Goal: Task Accomplishment & Management: Use online tool/utility

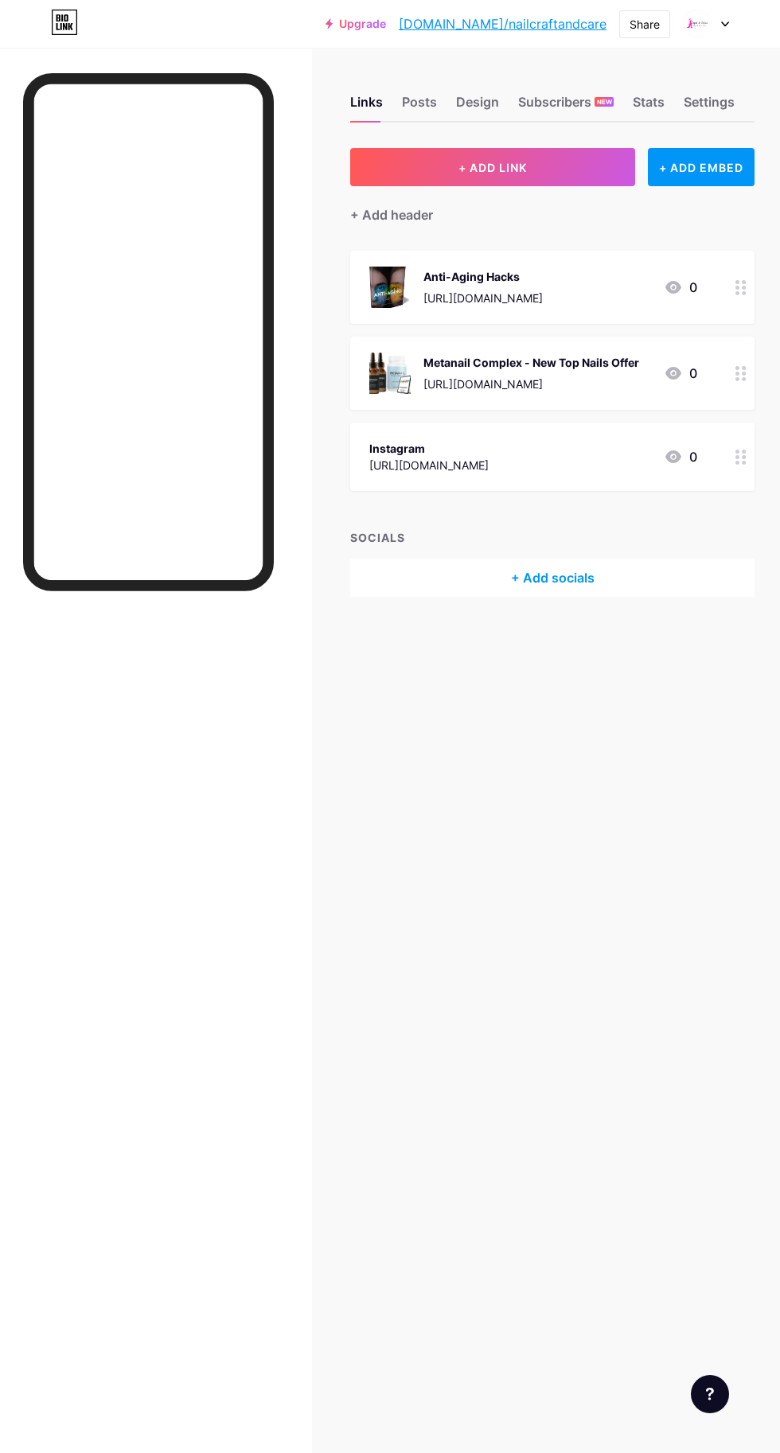
click at [525, 154] on button "+ ADD LINK" at bounding box center [492, 167] width 285 height 38
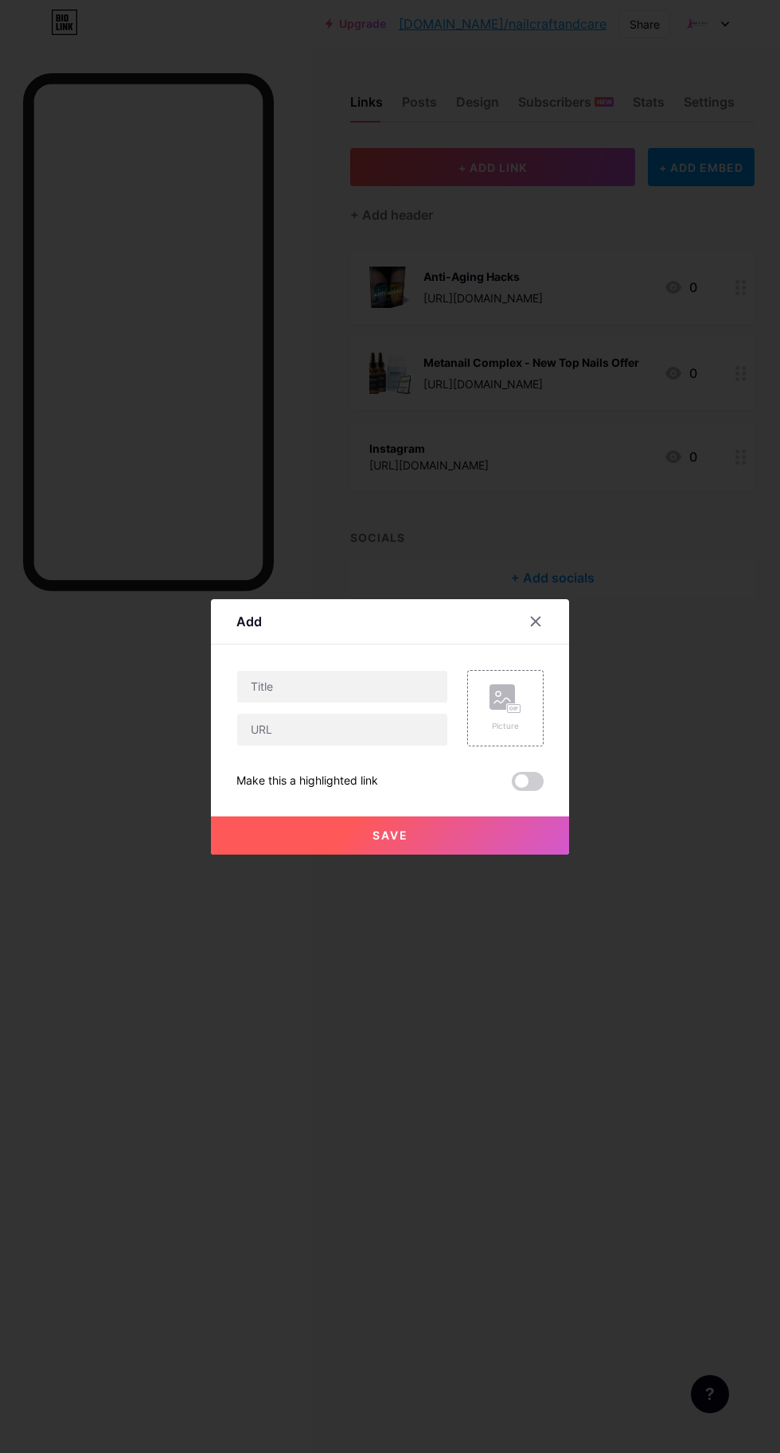
click at [516, 714] on icon at bounding box center [505, 698] width 32 height 29
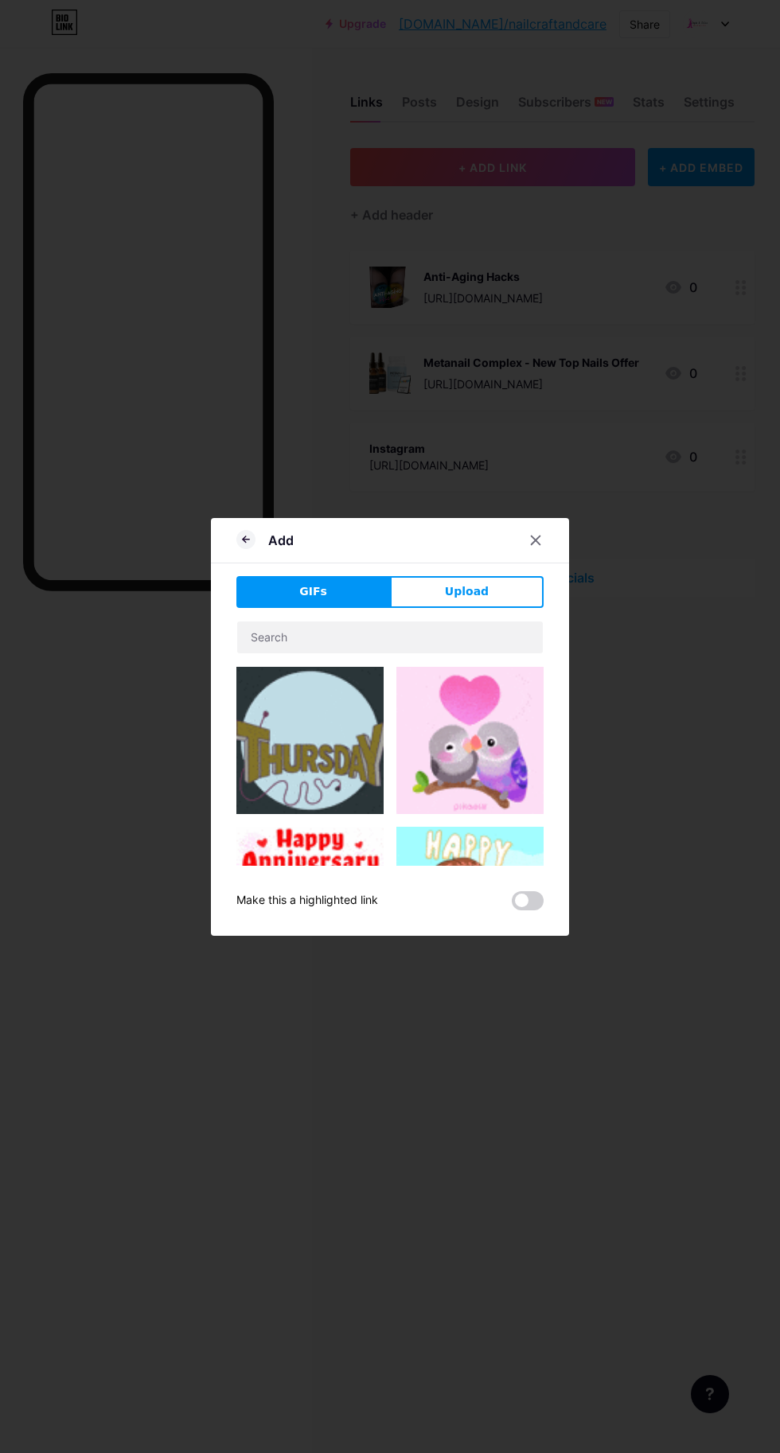
click at [489, 608] on button "Upload" at bounding box center [467, 592] width 154 height 32
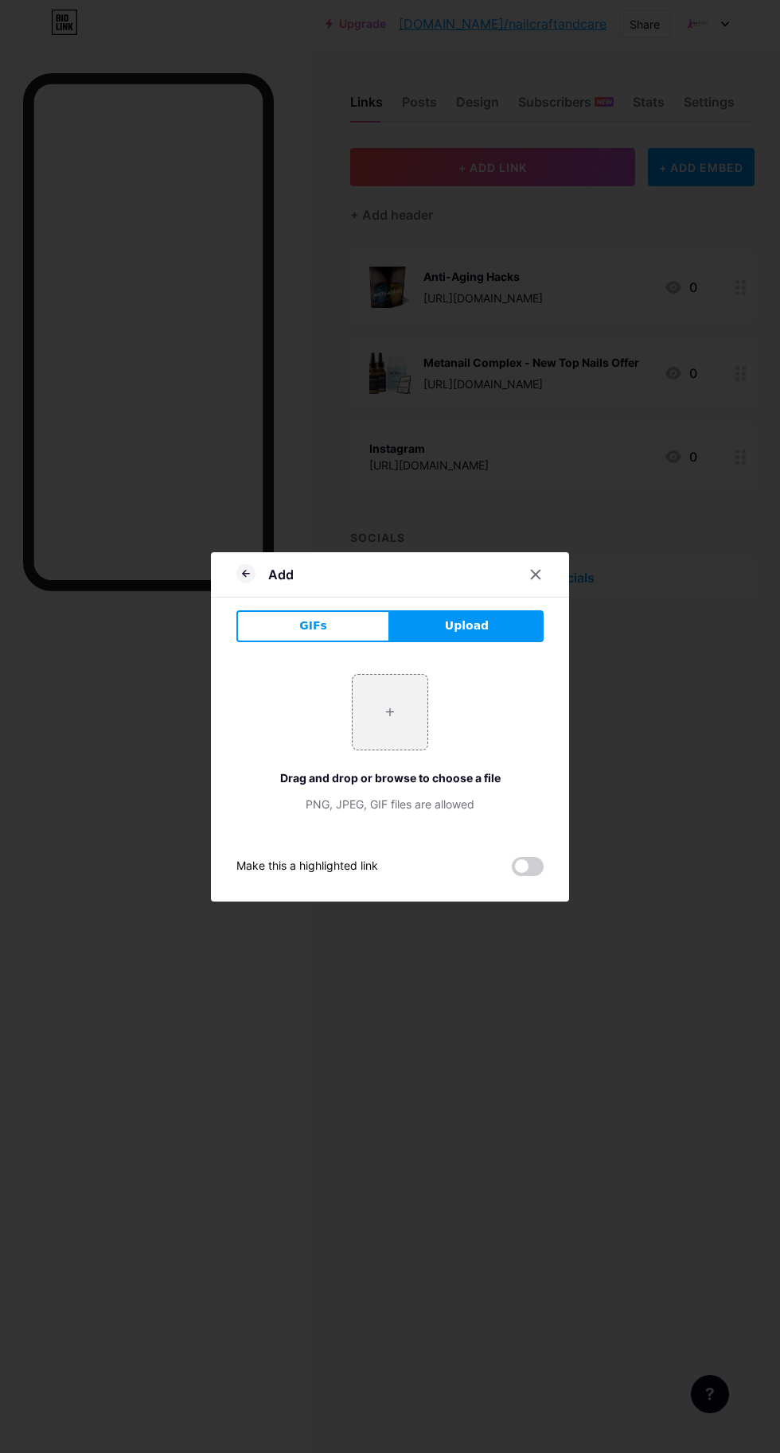
click at [393, 746] on input "file" at bounding box center [390, 712] width 75 height 75
type input "C:\fakepath\EDE5W7HE.png"
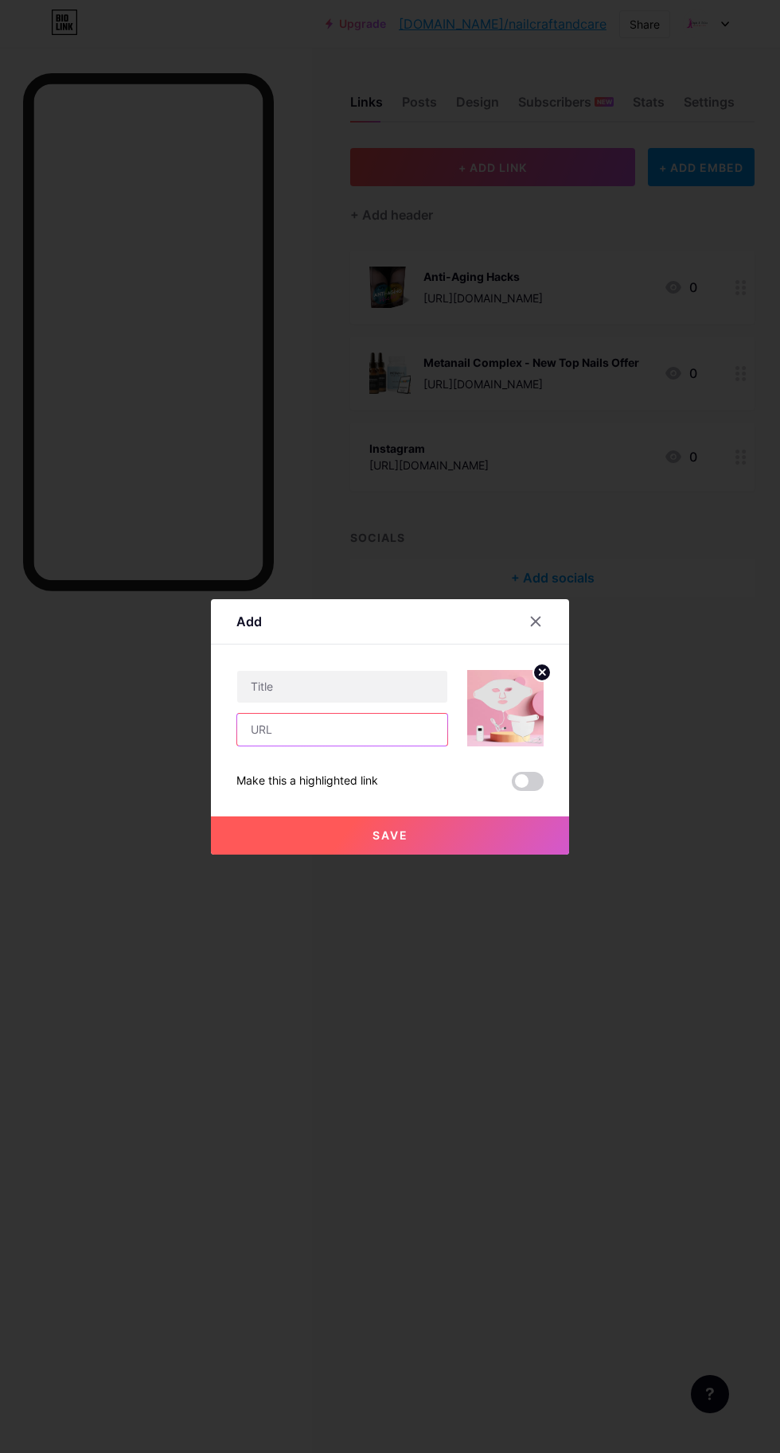
click at [368, 746] on input "text" at bounding box center [342, 730] width 210 height 32
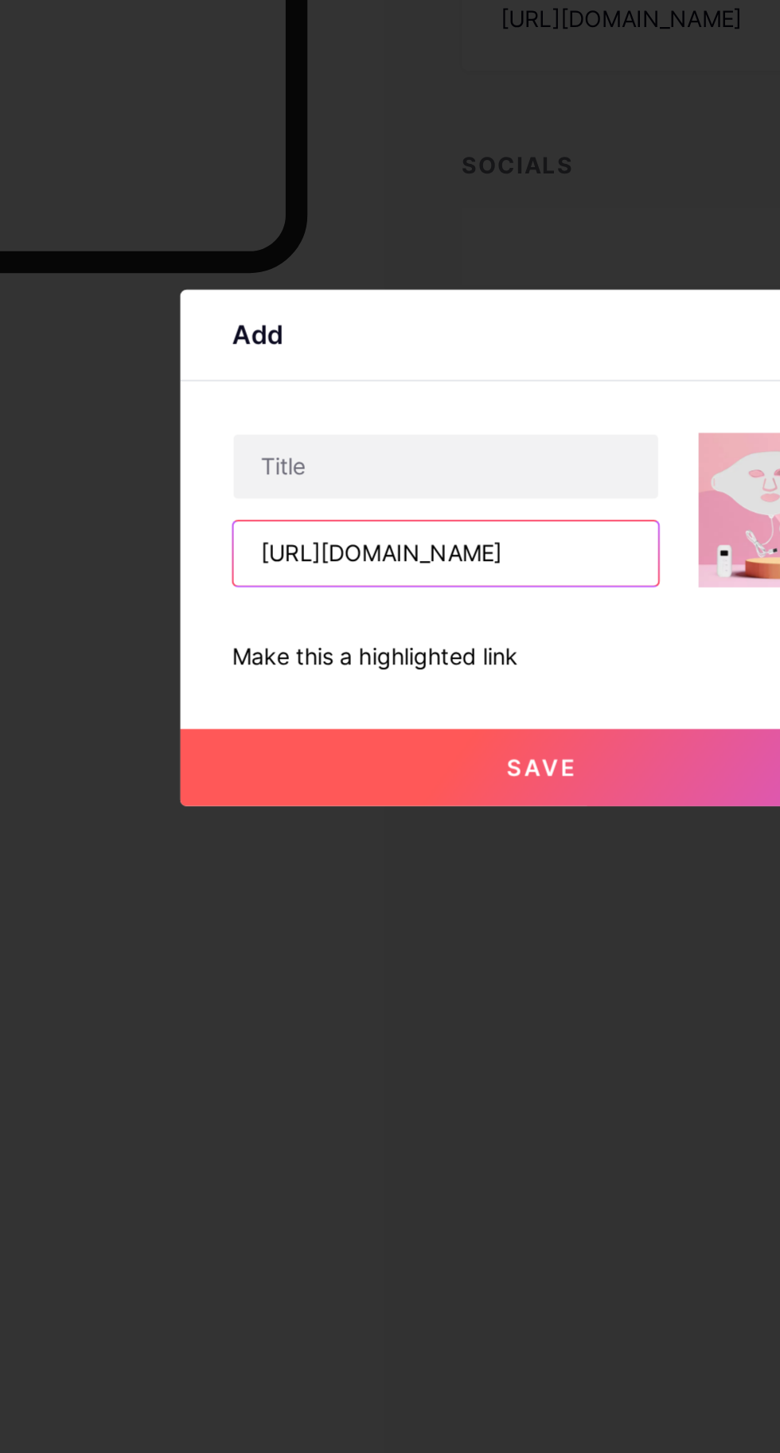
scroll to position [0, 469]
type input "[URL][DOMAIN_NAME]"
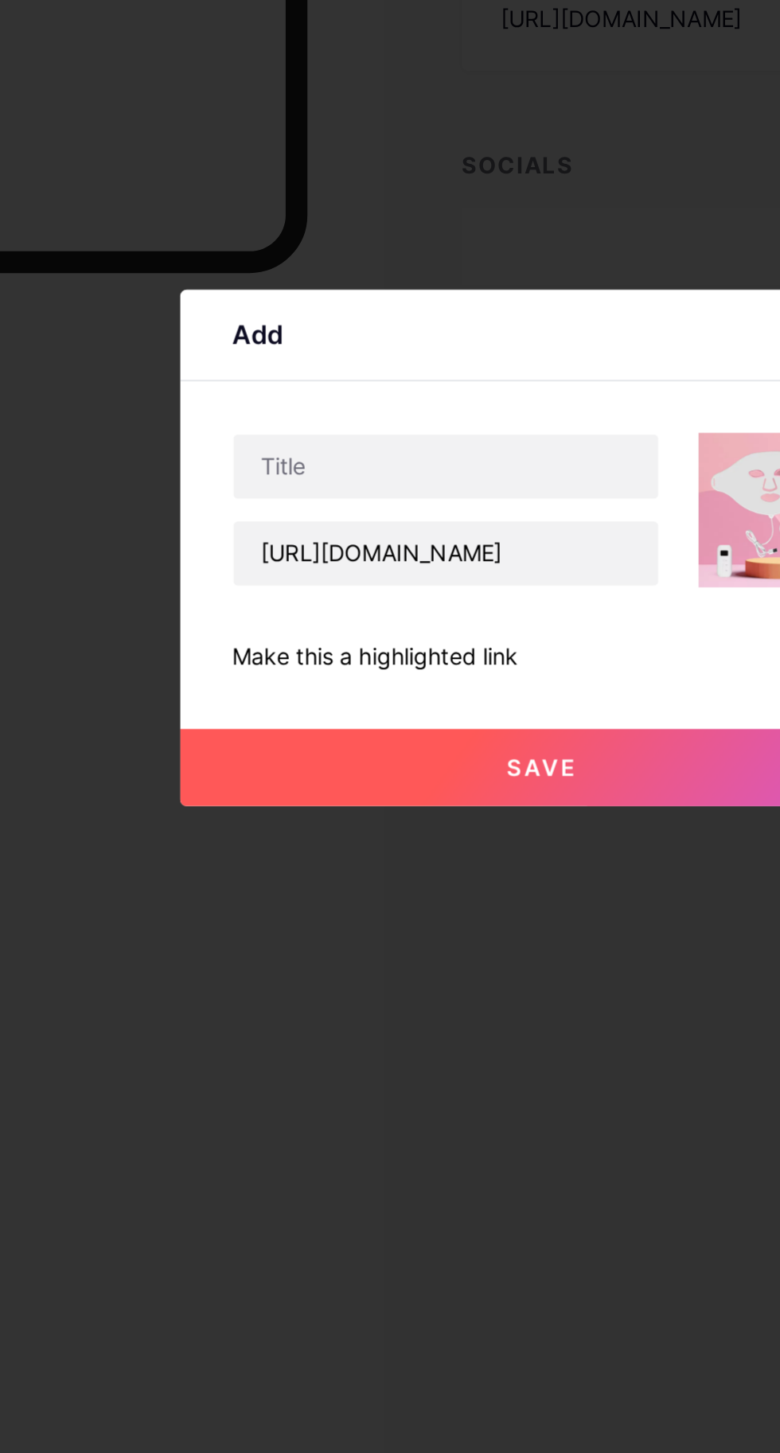
scroll to position [0, 0]
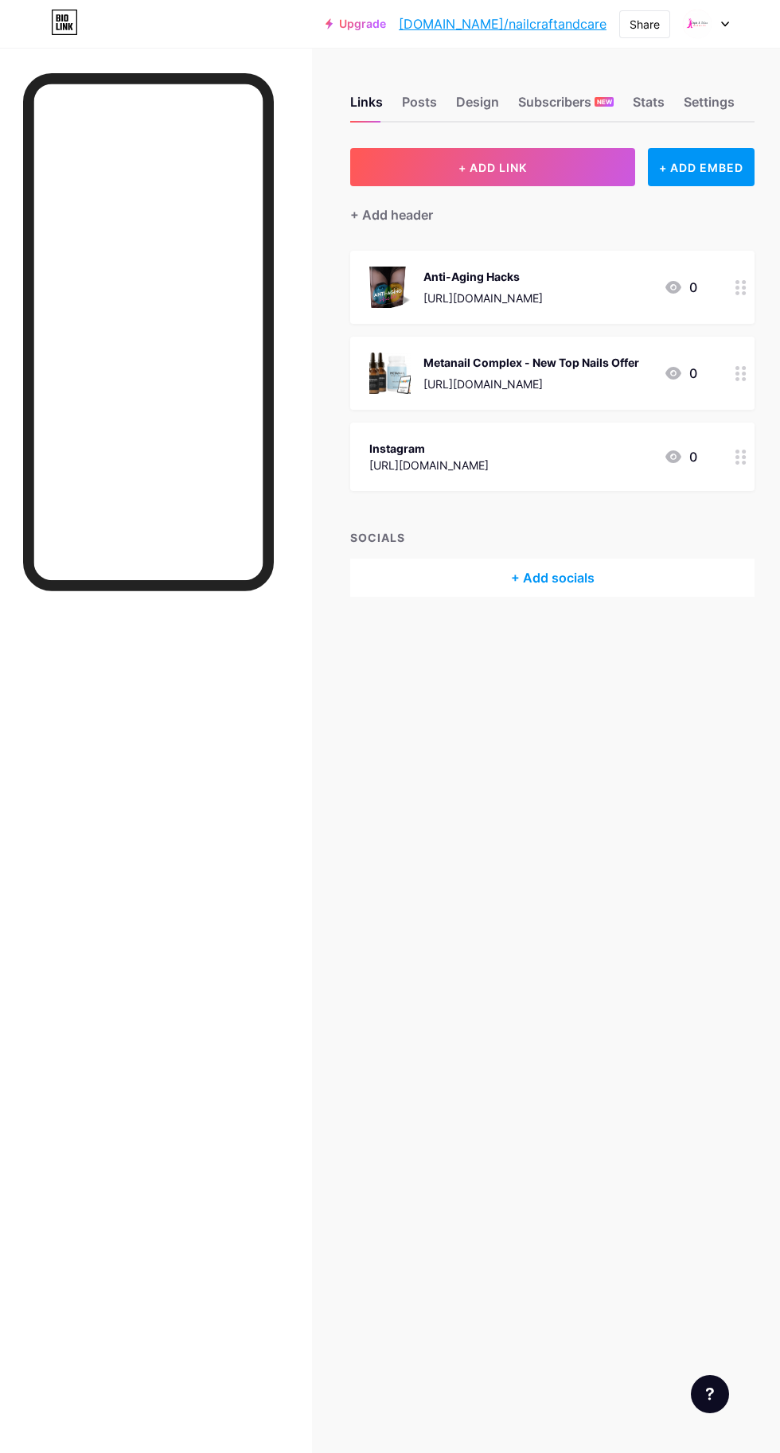
click at [528, 154] on button "+ ADD LINK" at bounding box center [492, 167] width 285 height 38
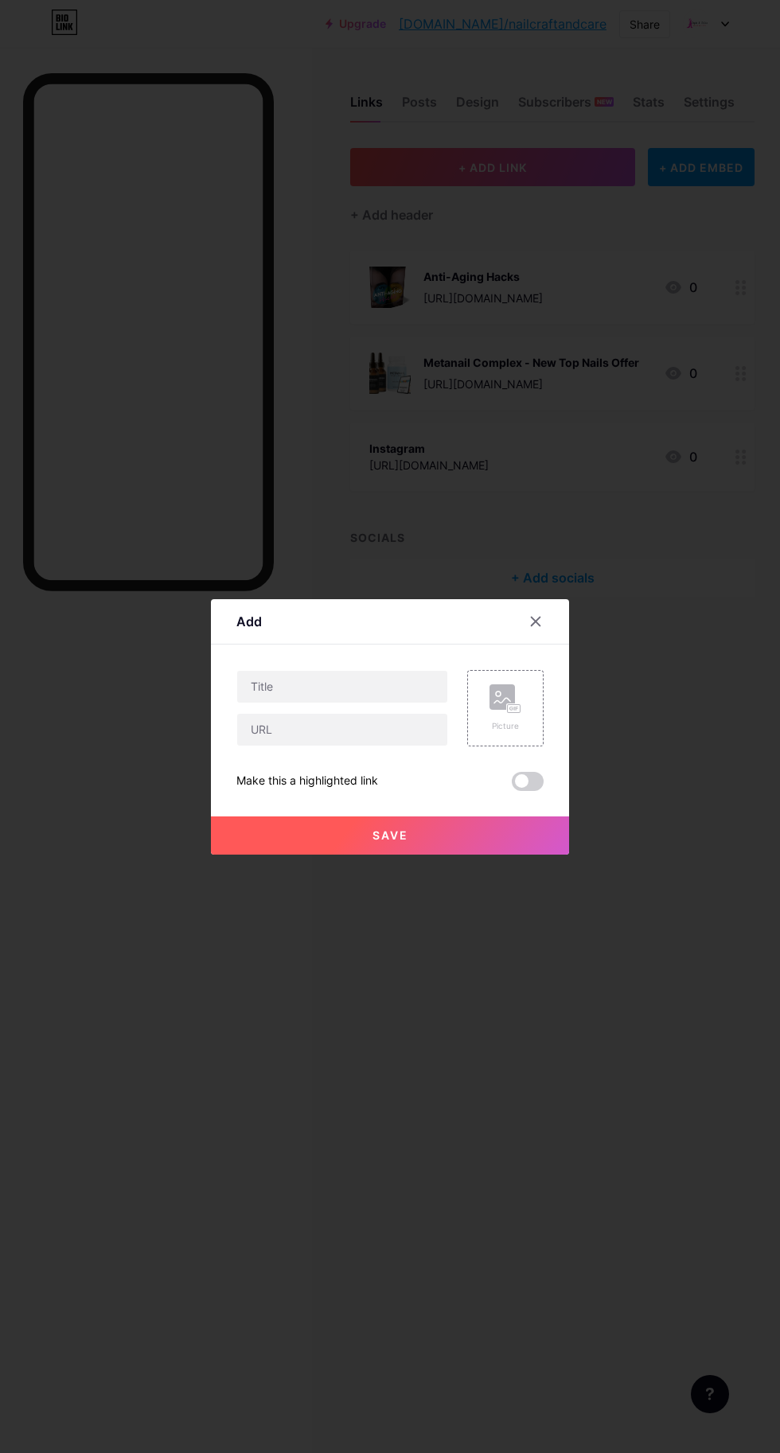
click at [520, 714] on icon at bounding box center [505, 698] width 32 height 29
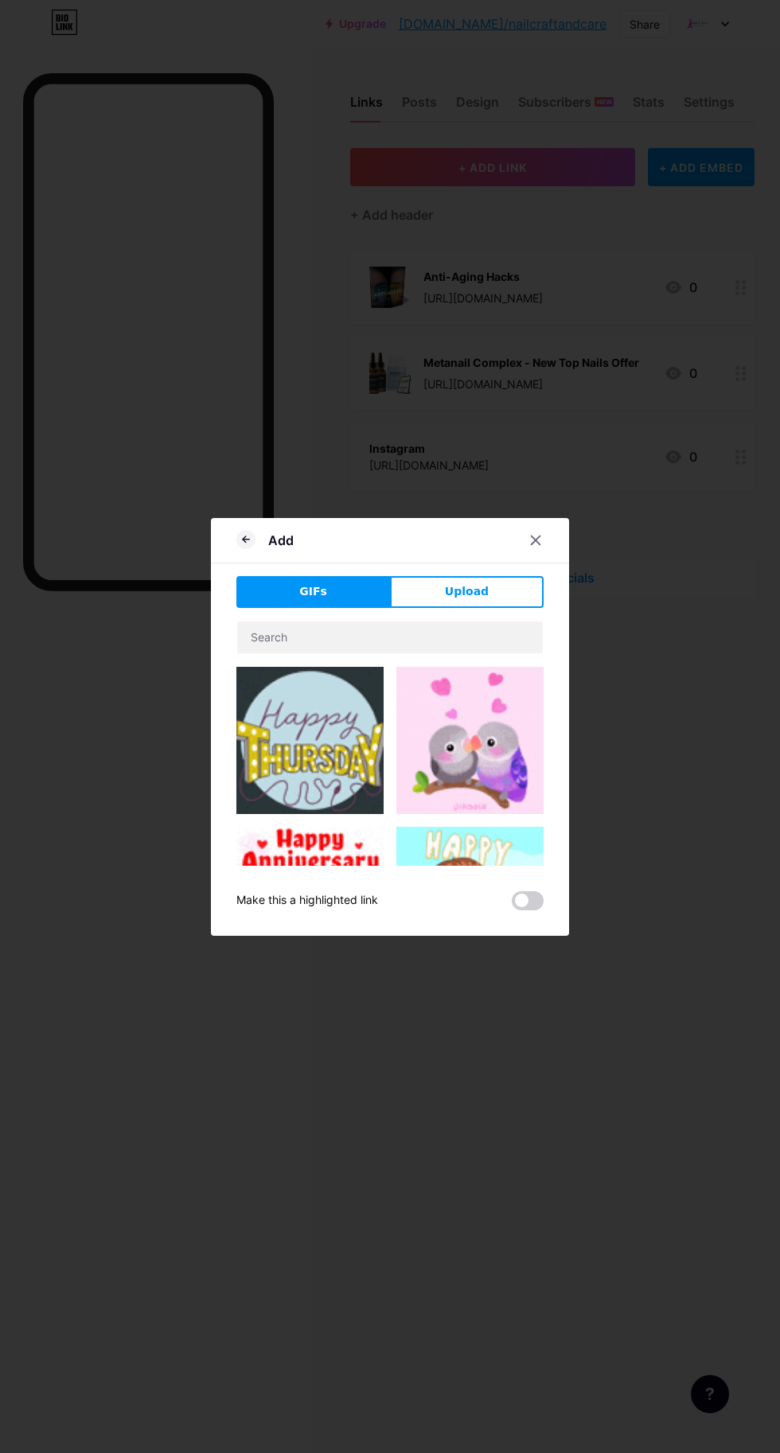
click at [480, 600] on span "Upload" at bounding box center [467, 591] width 44 height 17
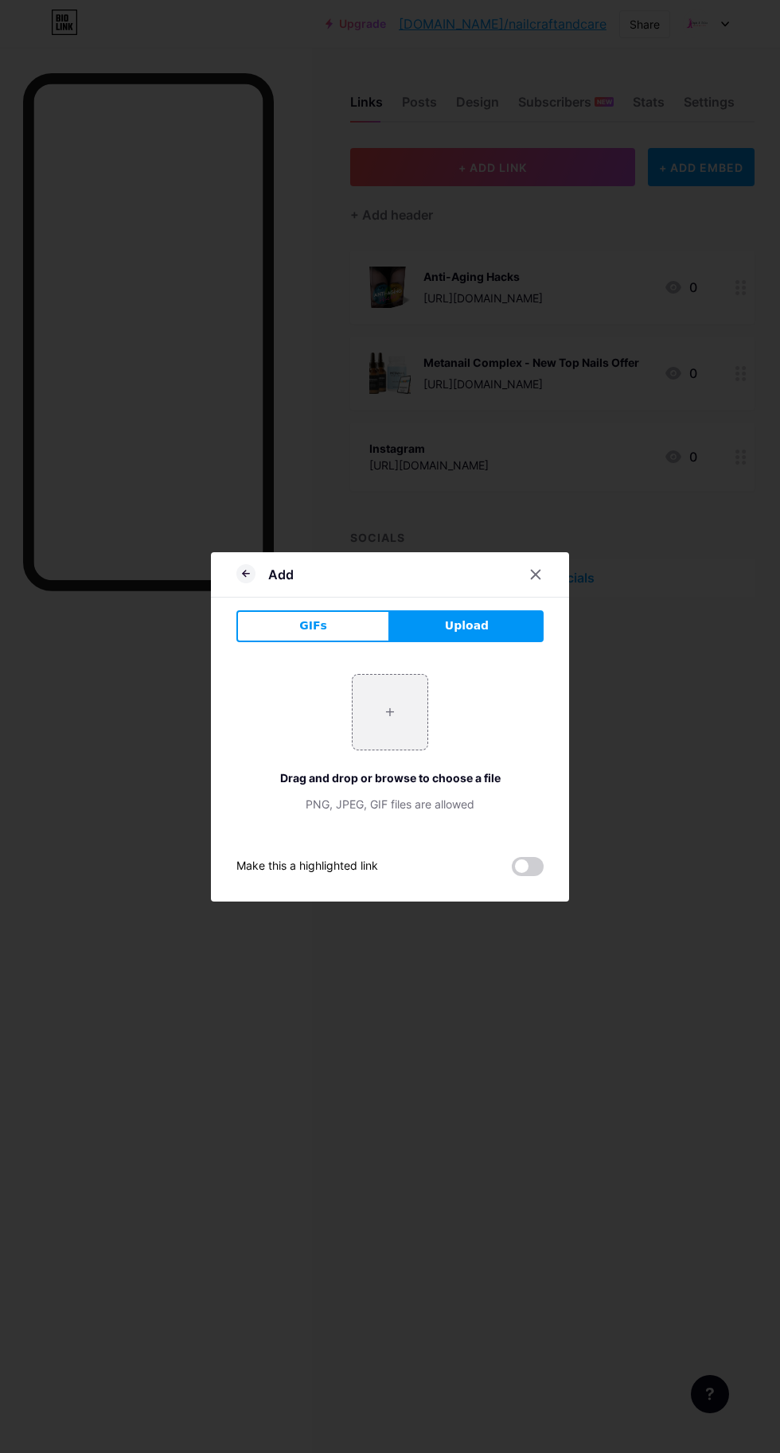
click at [388, 750] on input "file" at bounding box center [390, 712] width 75 height 75
type input "C:\fakepath\EDE5W7HE.png"
click at [540, 581] on icon at bounding box center [535, 574] width 13 height 13
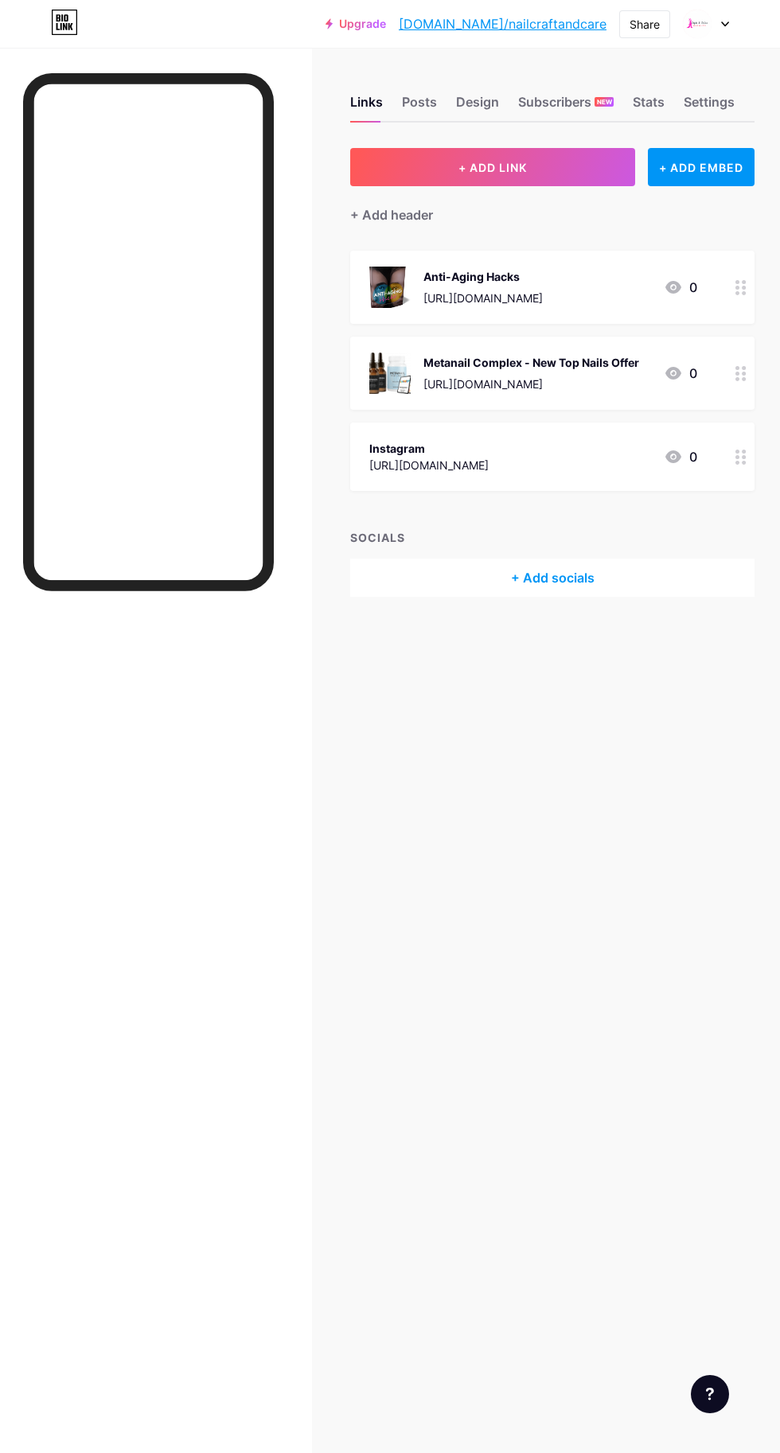
click at [525, 151] on button "+ ADD LINK" at bounding box center [492, 167] width 285 height 38
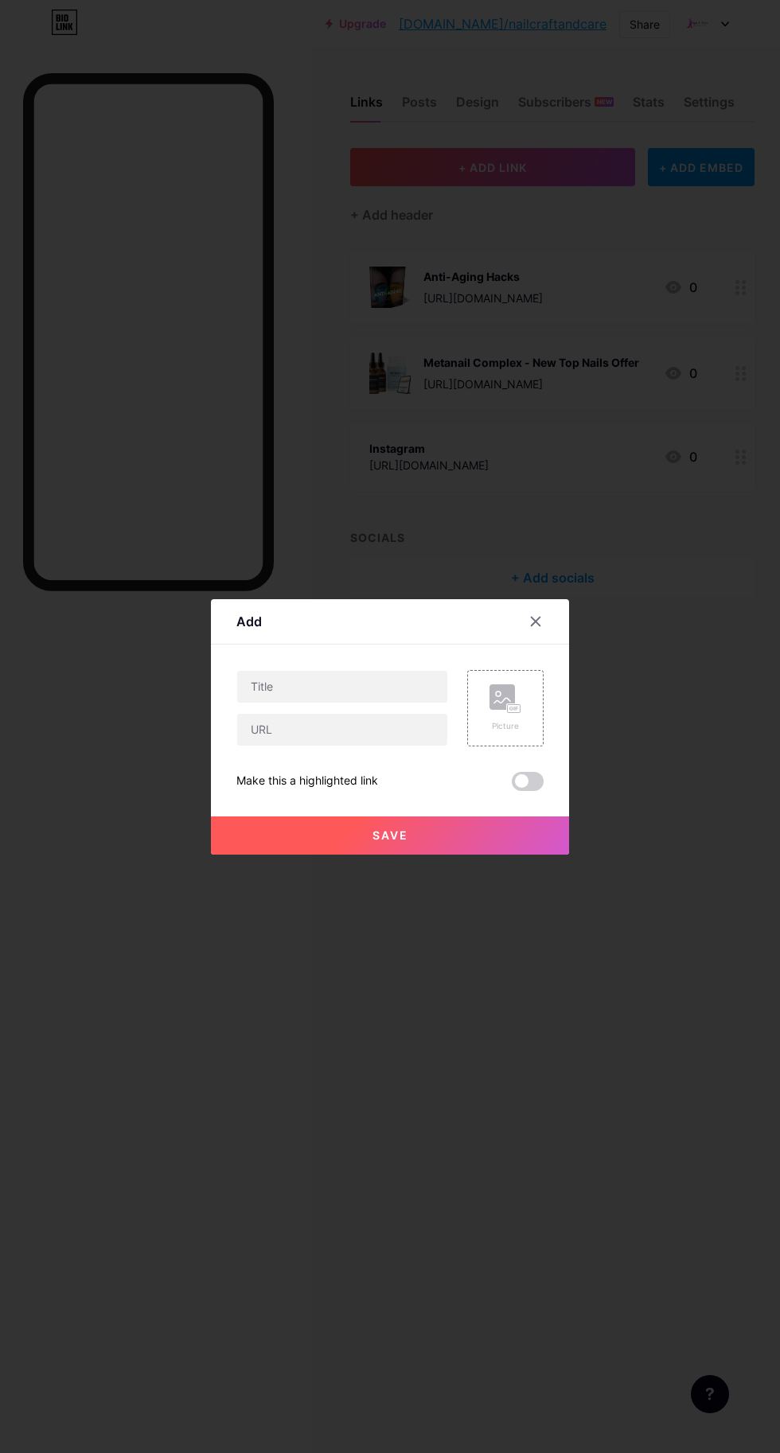
click at [499, 710] on rect at bounding box center [501, 696] width 25 height 25
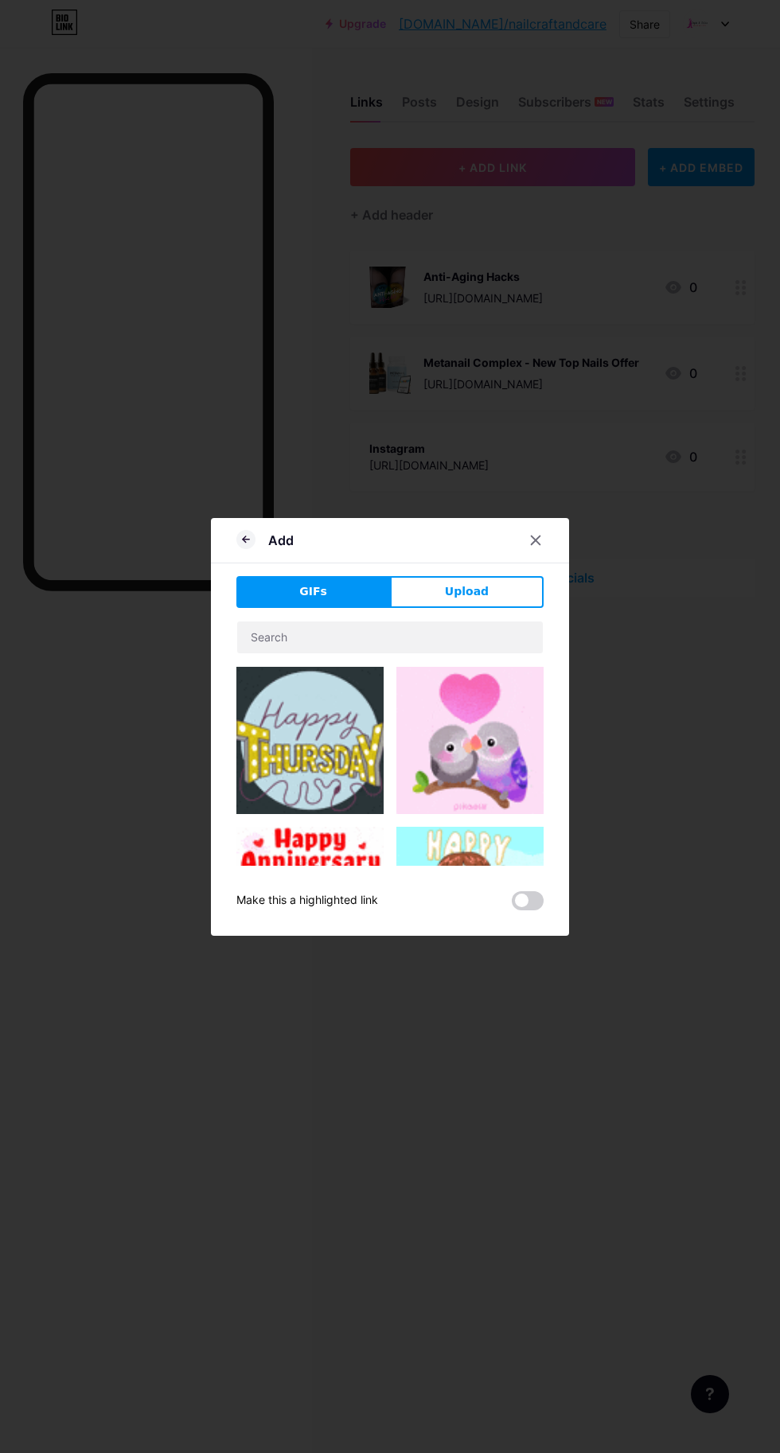
click at [486, 608] on button "Upload" at bounding box center [467, 592] width 154 height 32
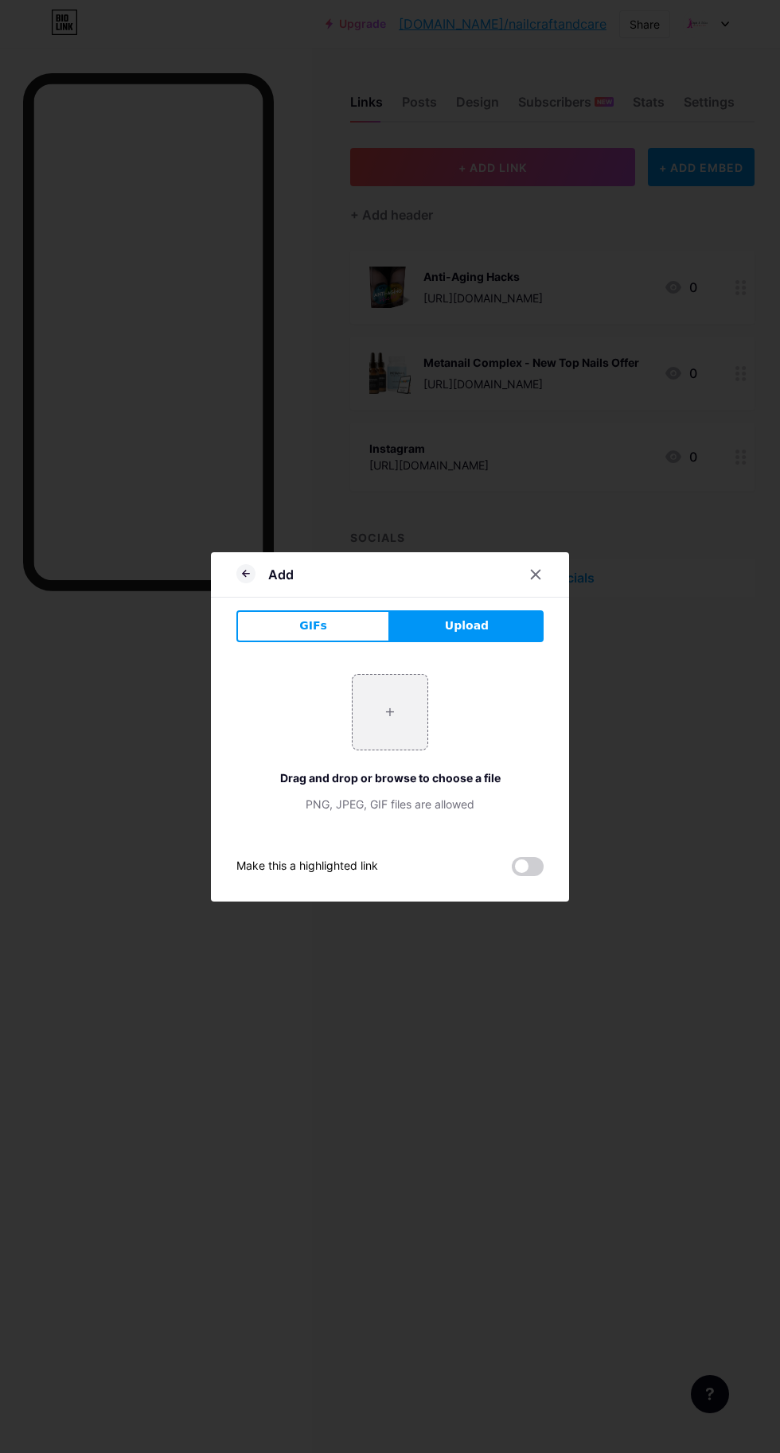
click at [399, 750] on input "file" at bounding box center [390, 712] width 75 height 75
type input "C:\fakepath\EDE5W7HE.png"
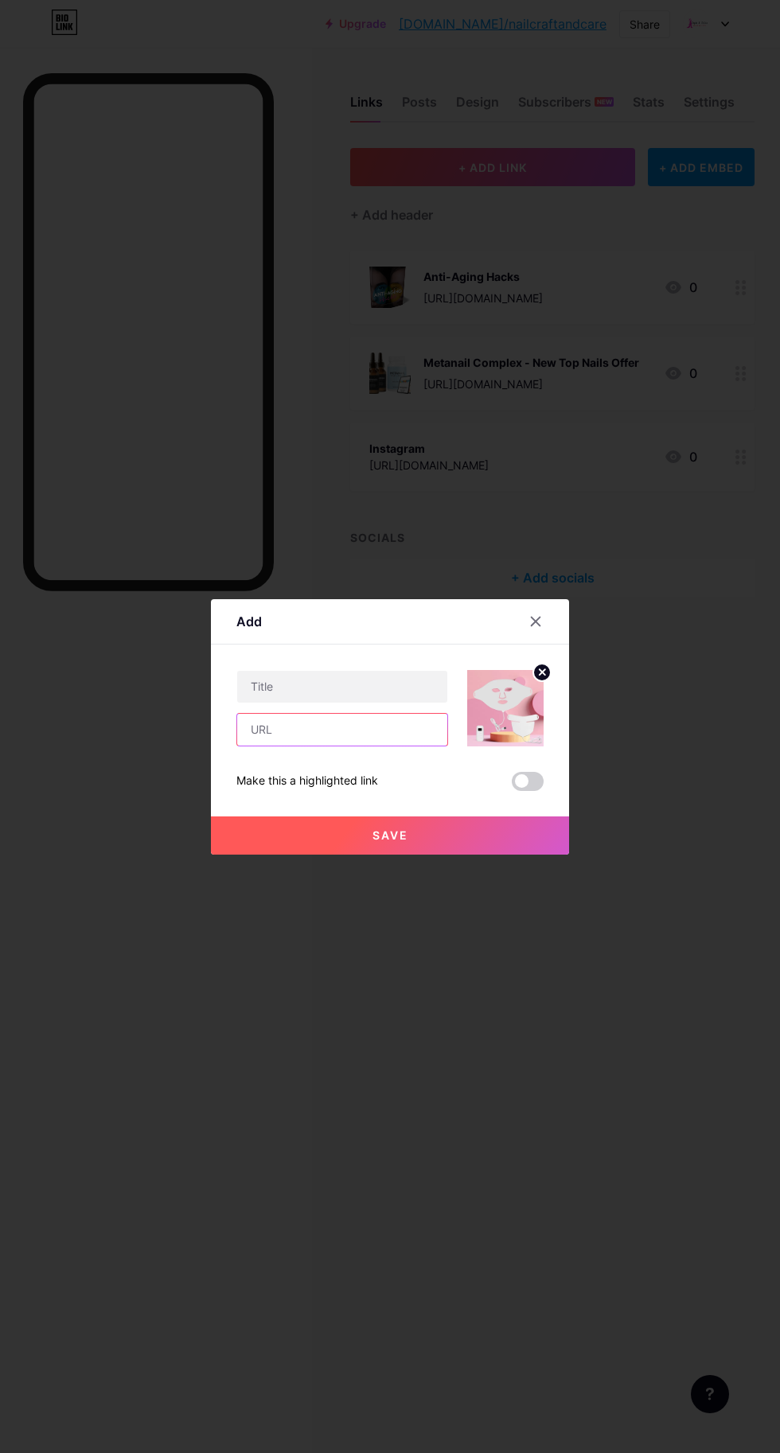
click at [360, 746] on input "text" at bounding box center [342, 730] width 210 height 32
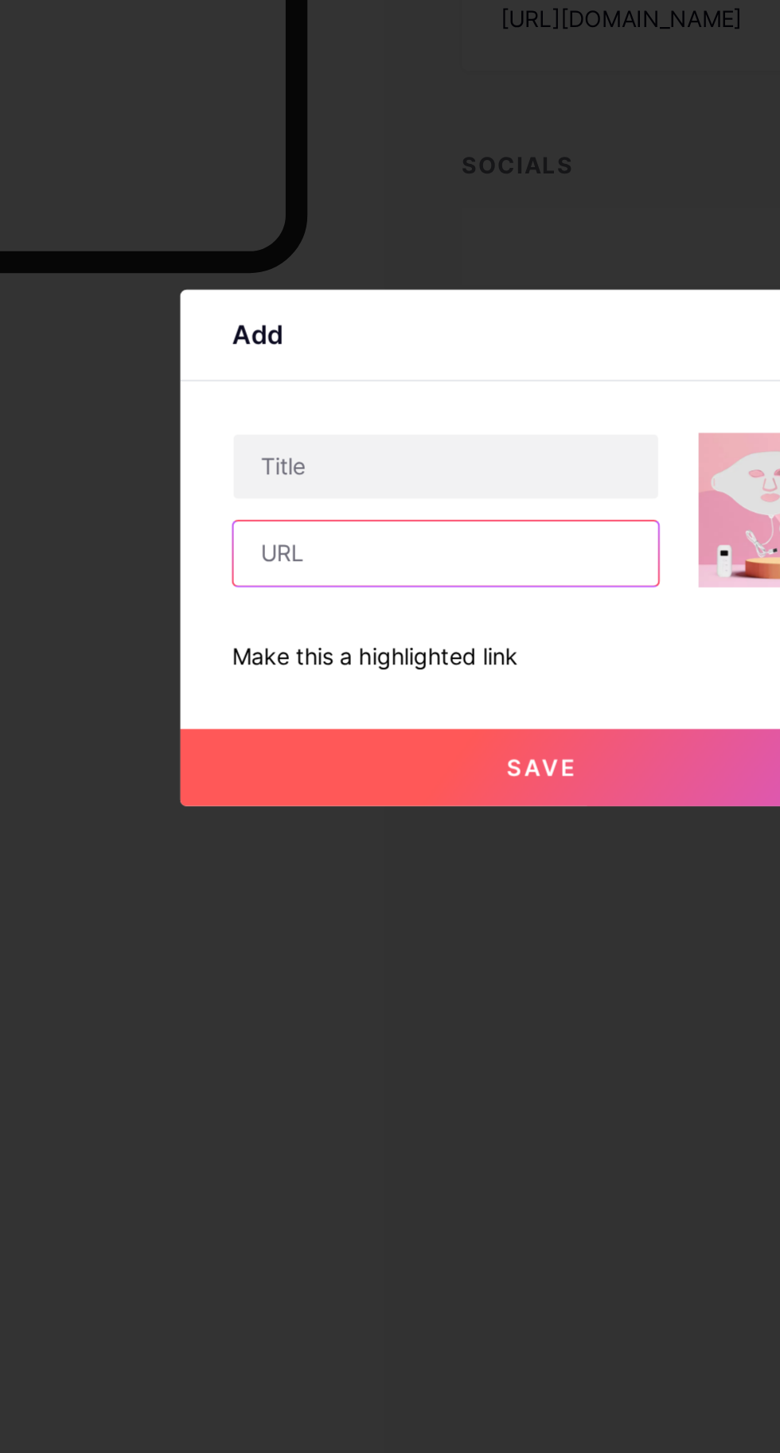
paste input "[URL][DOMAIN_NAME]"
type input "[URL][DOMAIN_NAME]"
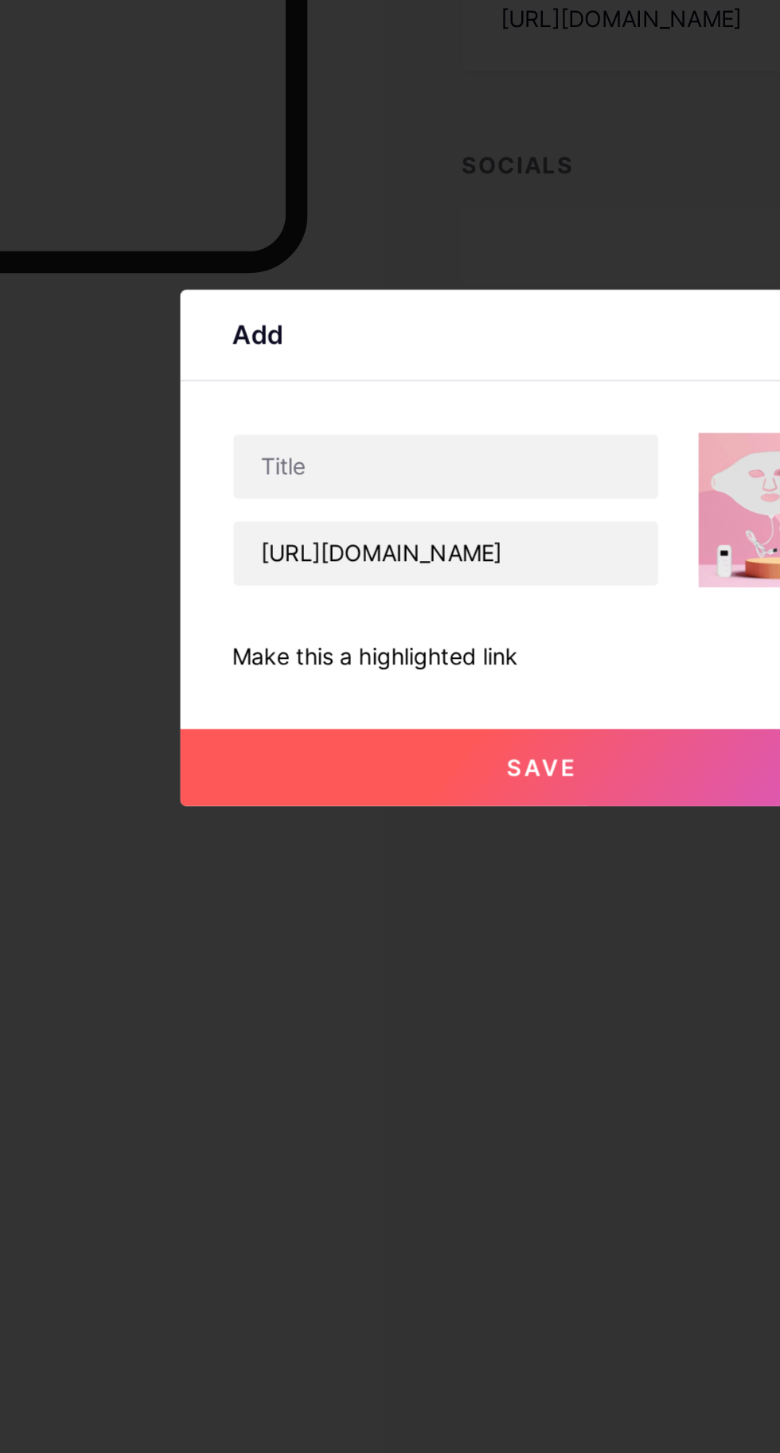
scroll to position [0, 0]
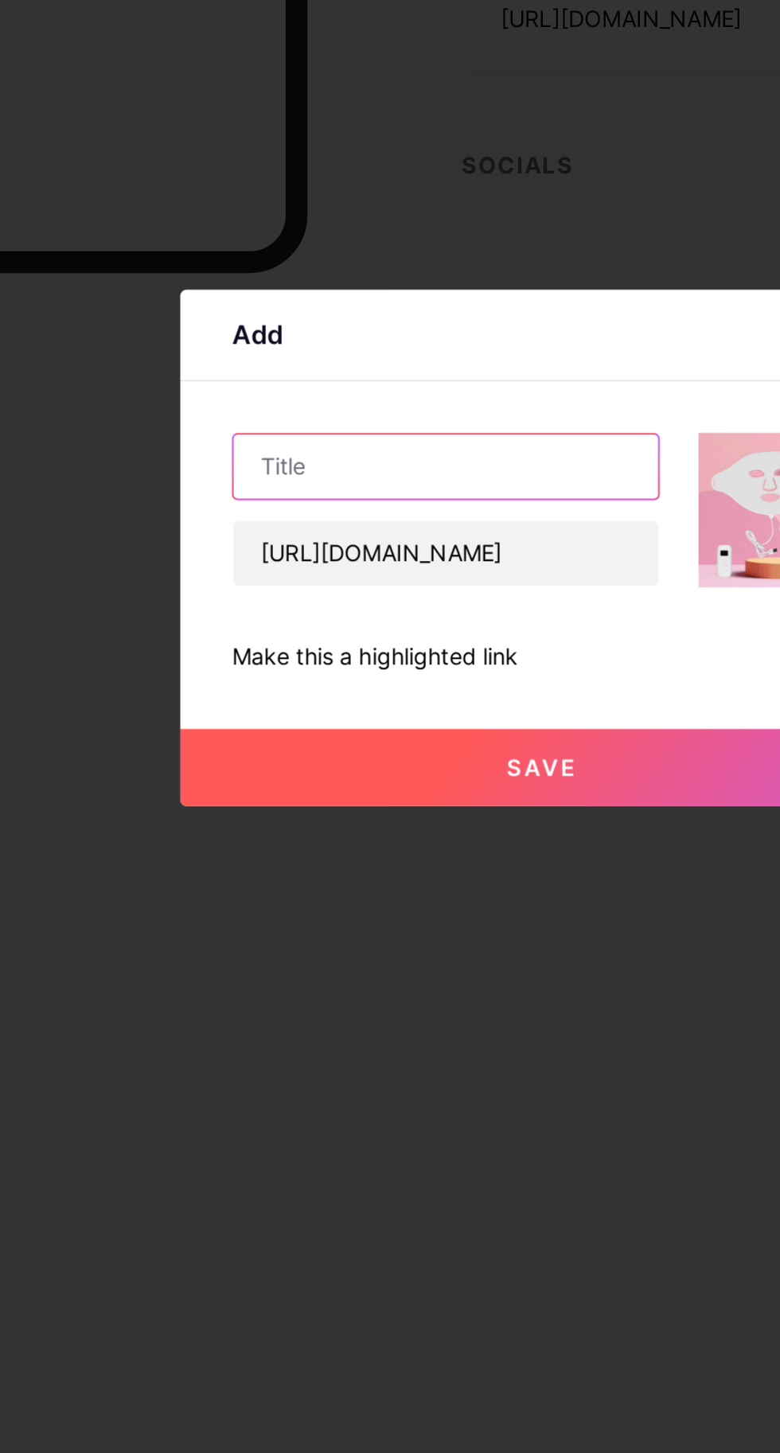
click at [333, 703] on input "text" at bounding box center [342, 687] width 210 height 32
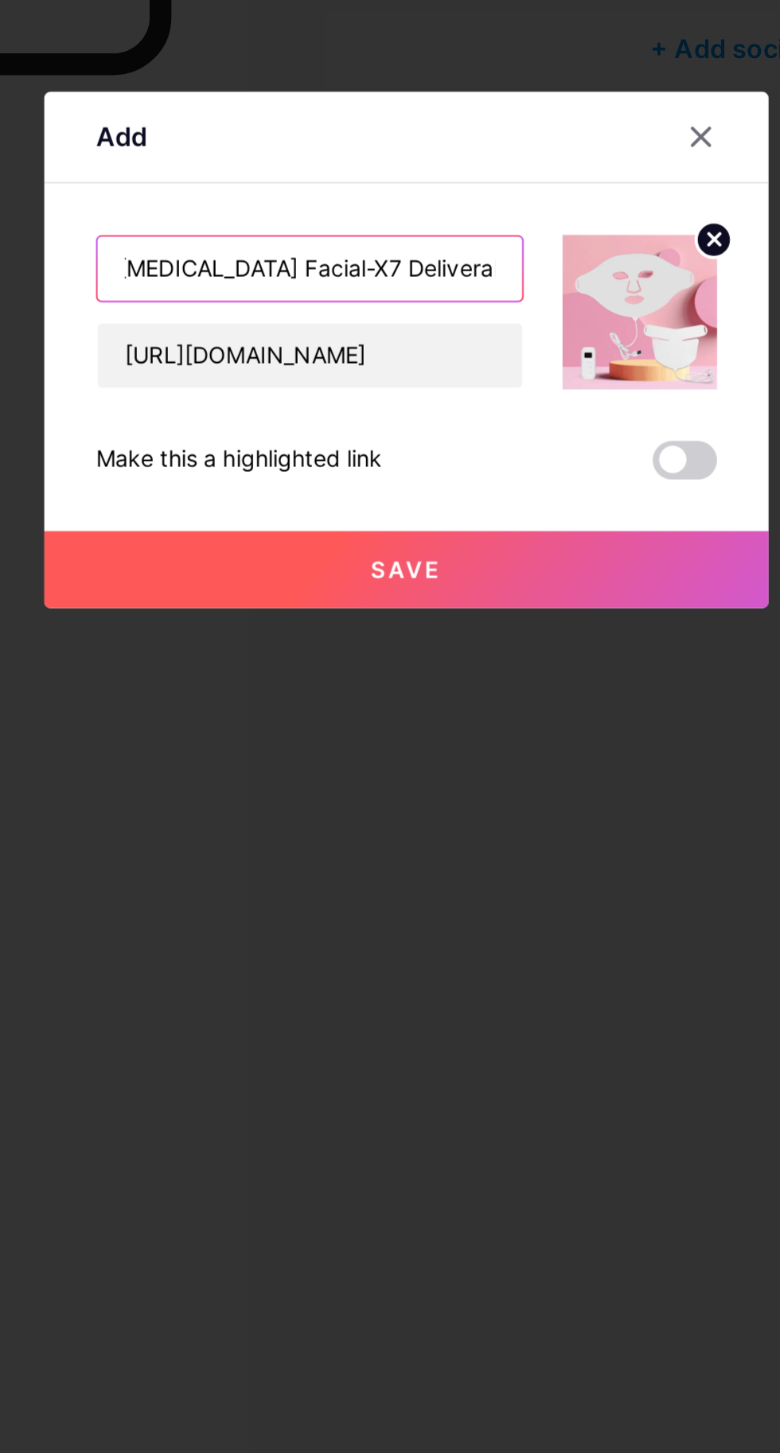
type input "Light Therapy Facial-X7 Deliverable"
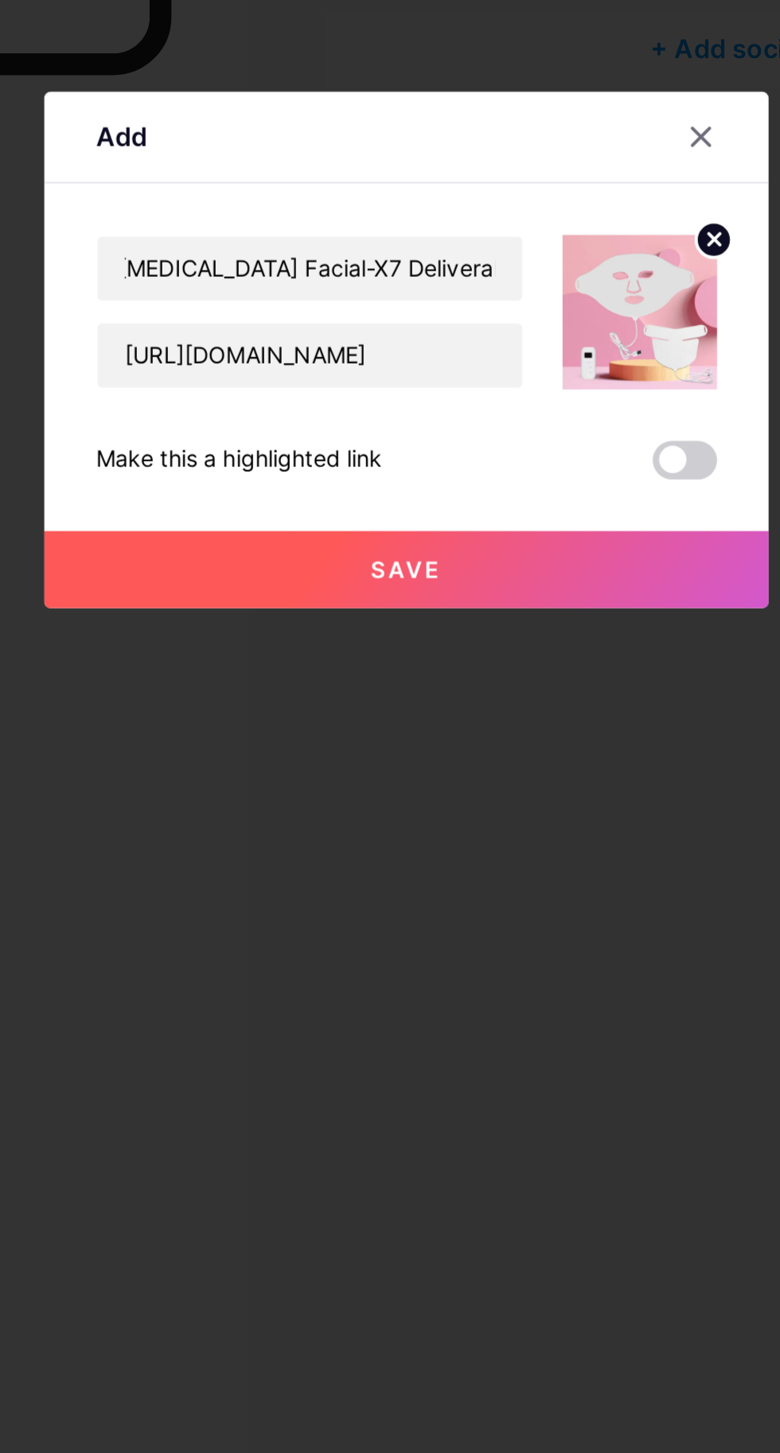
click at [391, 842] on span "Save" at bounding box center [390, 835] width 36 height 14
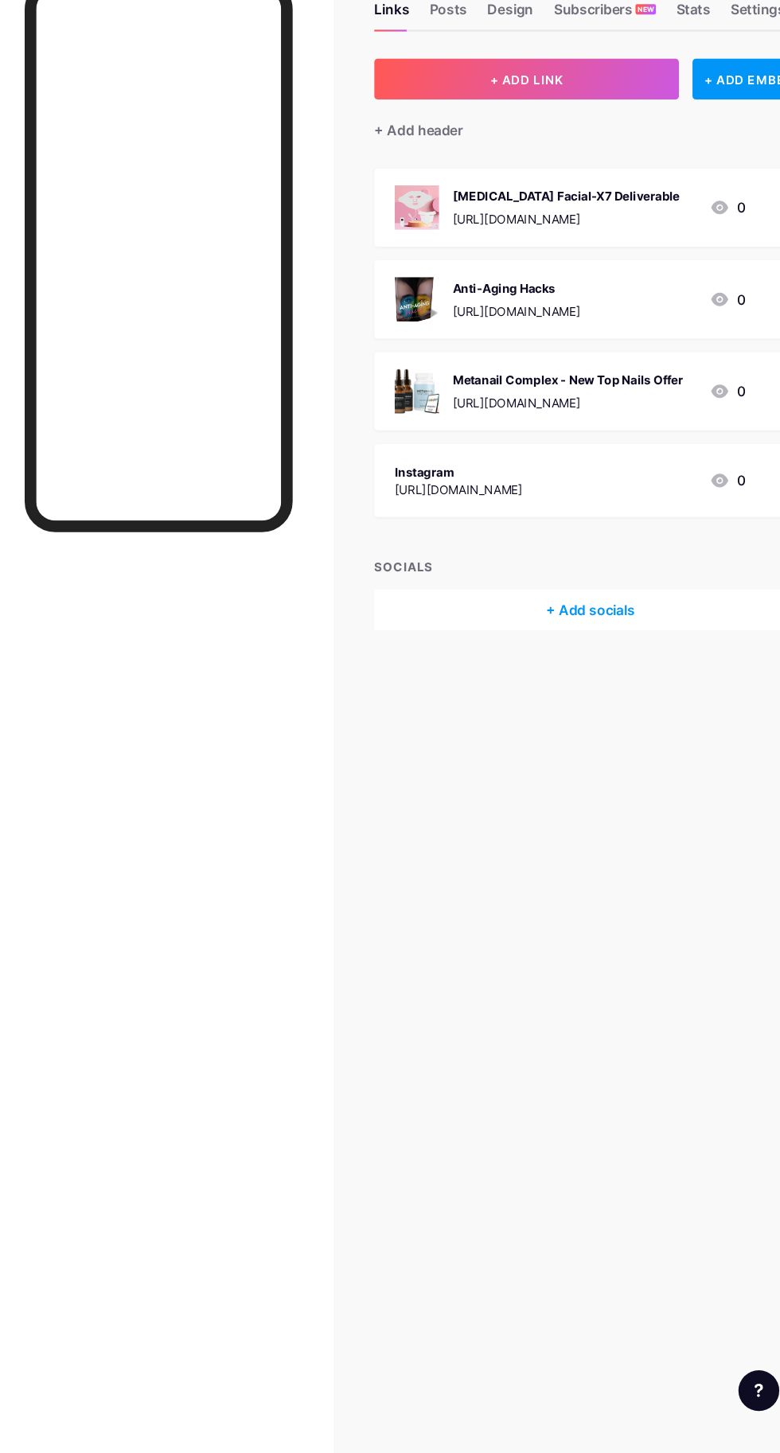
scroll to position [77, 0]
